Goal: Task Accomplishment & Management: Use online tool/utility

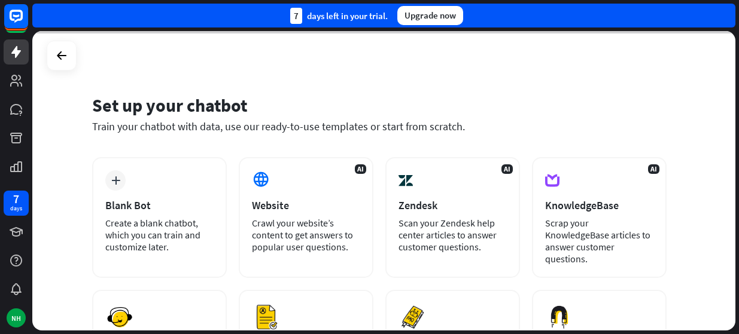
click at [147, 151] on div at bounding box center [383, 181] width 703 height 300
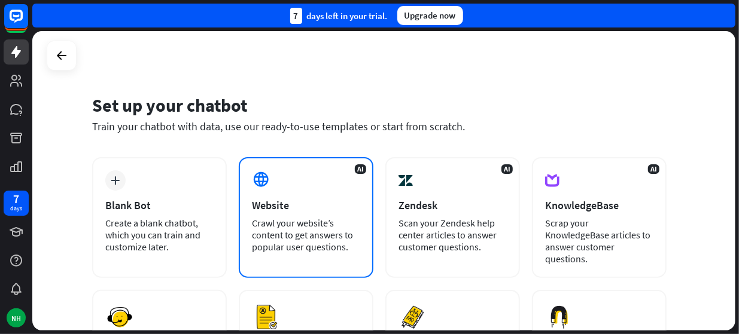
drag, startPoint x: 188, startPoint y: 76, endPoint x: 244, endPoint y: 182, distance: 119.9
click at [244, 182] on div "Set up your chatbot Train your chatbot with data, use our ready-to-use template…" at bounding box center [383, 181] width 703 height 300
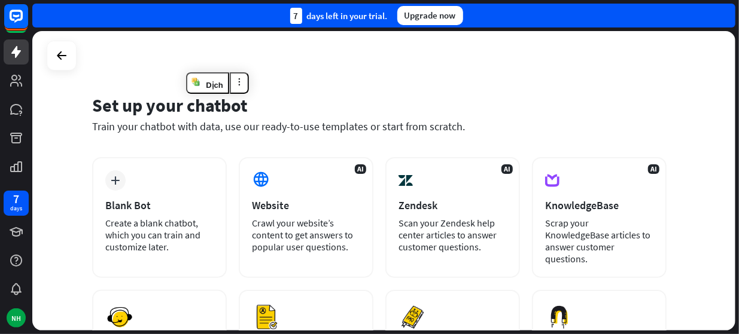
click at [378, 90] on div "Set up your chatbot Train your chatbot with data, use our ready-to-use template…" at bounding box center [379, 121] width 574 height 72
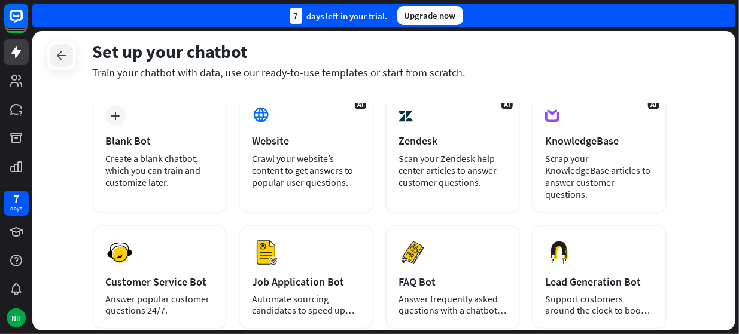
click at [55, 57] on icon at bounding box center [61, 55] width 14 height 14
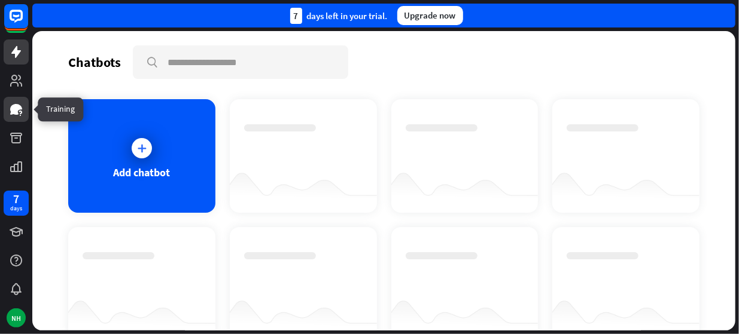
click at [13, 106] on icon at bounding box center [16, 109] width 12 height 11
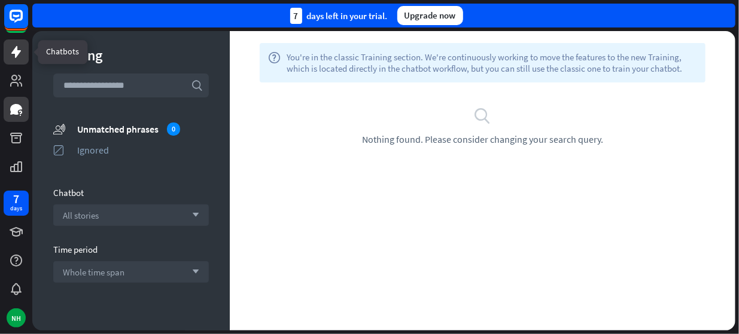
click at [22, 56] on icon at bounding box center [16, 52] width 14 height 14
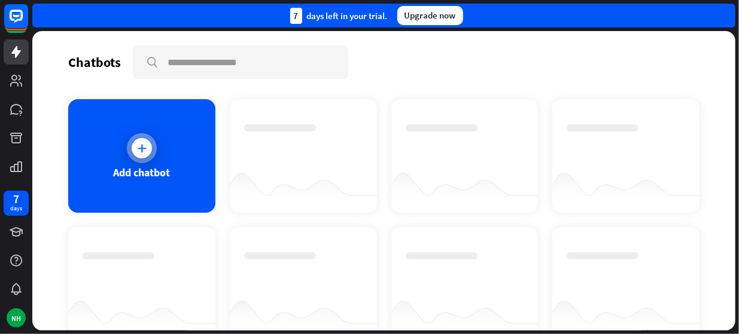
click at [139, 144] on icon at bounding box center [142, 148] width 12 height 12
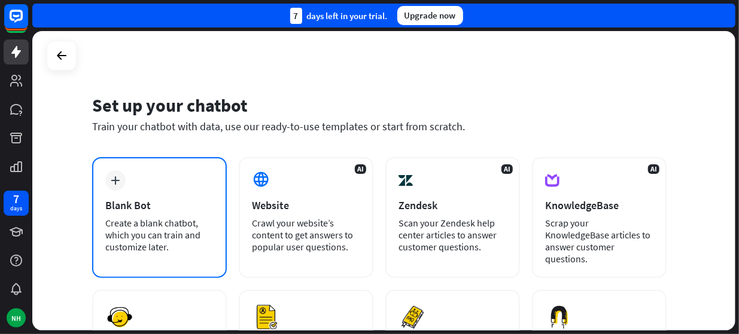
click at [148, 211] on div "Blank Bot" at bounding box center [159, 206] width 108 height 14
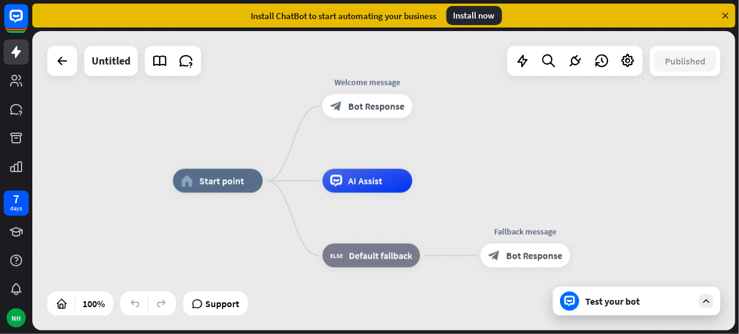
click at [586, 309] on div "Test your bot" at bounding box center [637, 301] width 168 height 29
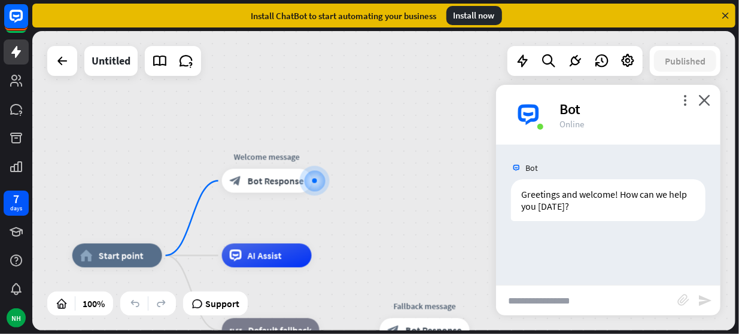
click at [586, 306] on input "text" at bounding box center [586, 301] width 181 height 30
type input "*"
click at [601, 302] on input "text" at bounding box center [586, 301] width 181 height 30
type input "*"
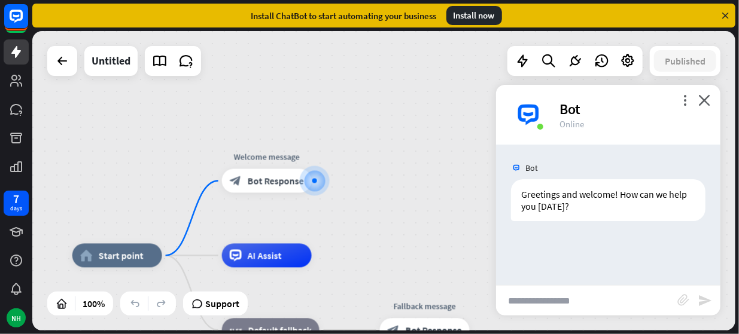
type input "*"
type input "**********"
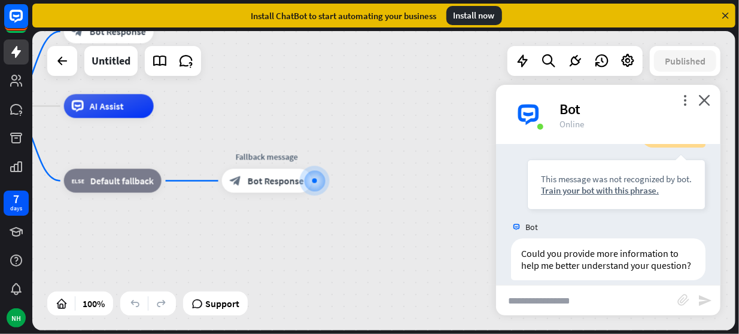
scroll to position [156, 0]
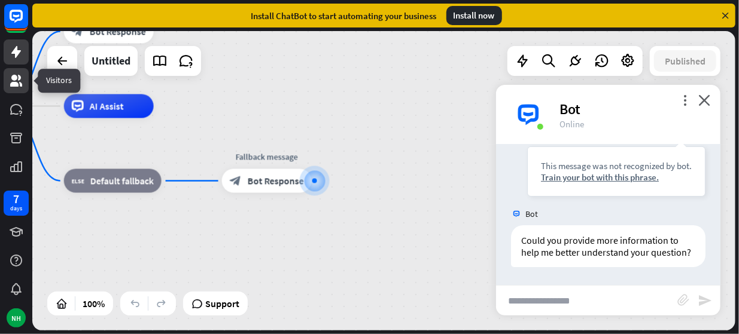
click at [14, 86] on icon at bounding box center [16, 81] width 12 height 12
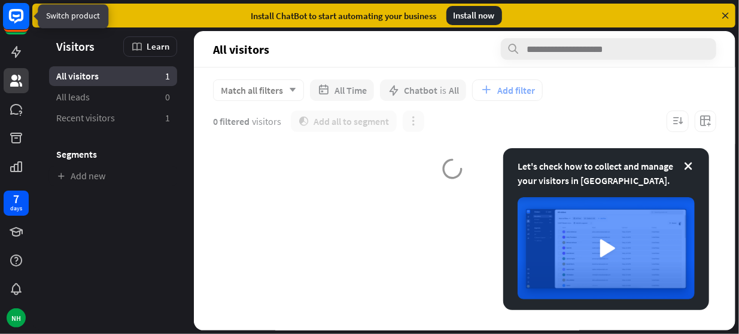
click at [19, 19] on icon at bounding box center [16, 16] width 14 height 14
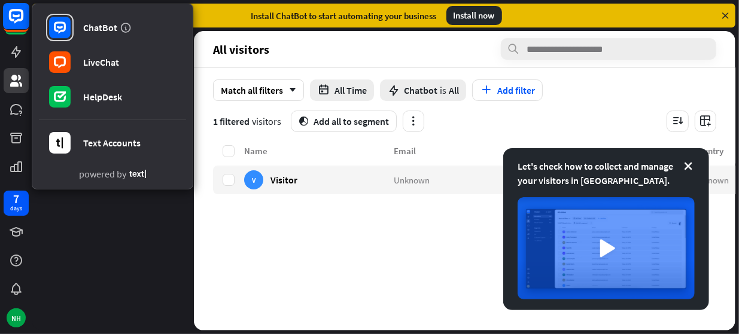
click at [19, 19] on div "ChatBot LiveChat HelpDesk Text Accounts powered by" at bounding box center [16, 20] width 25 height 32
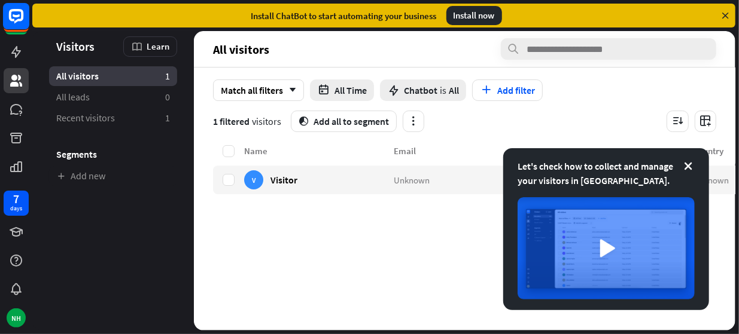
click at [19, 19] on icon at bounding box center [16, 16] width 14 height 14
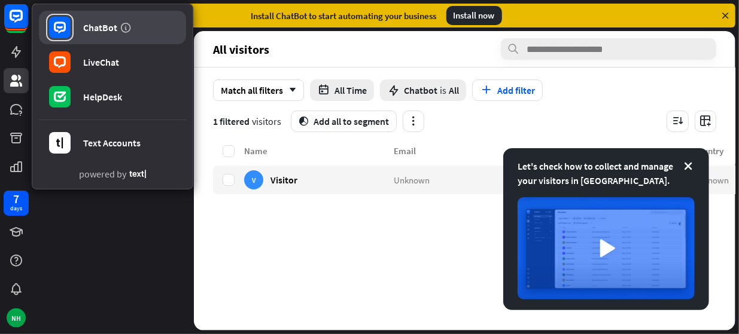
click at [102, 29] on div "ChatBot" at bounding box center [100, 28] width 34 height 12
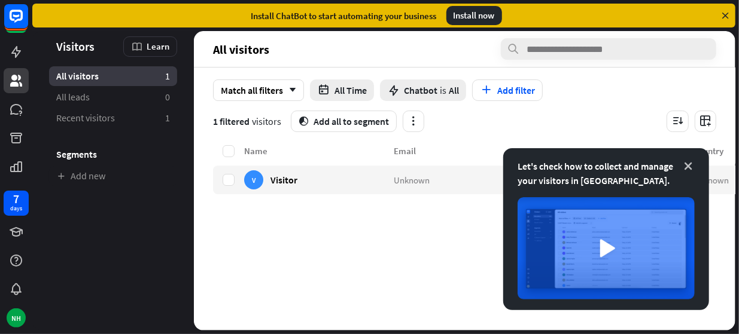
click at [691, 169] on icon at bounding box center [688, 166] width 12 height 12
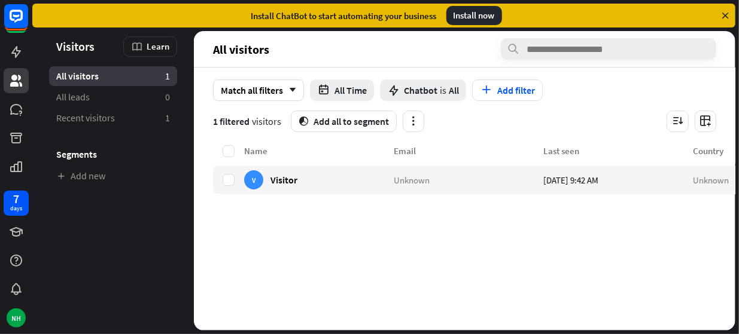
click at [726, 17] on icon at bounding box center [725, 15] width 11 height 11
